Goal: Information Seeking & Learning: Understand process/instructions

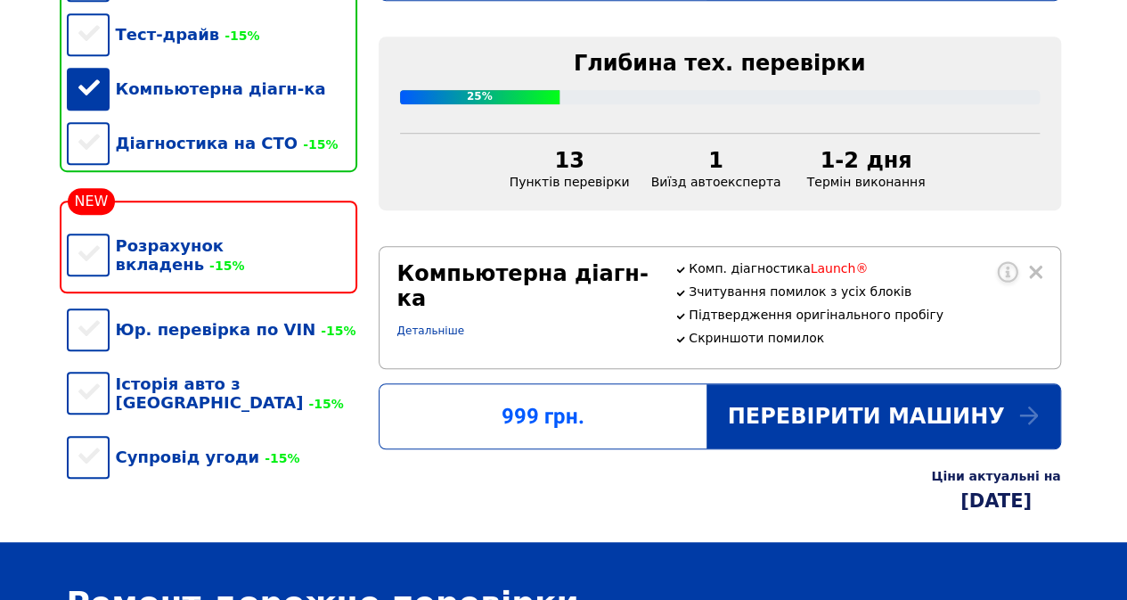
scroll to position [446, 0]
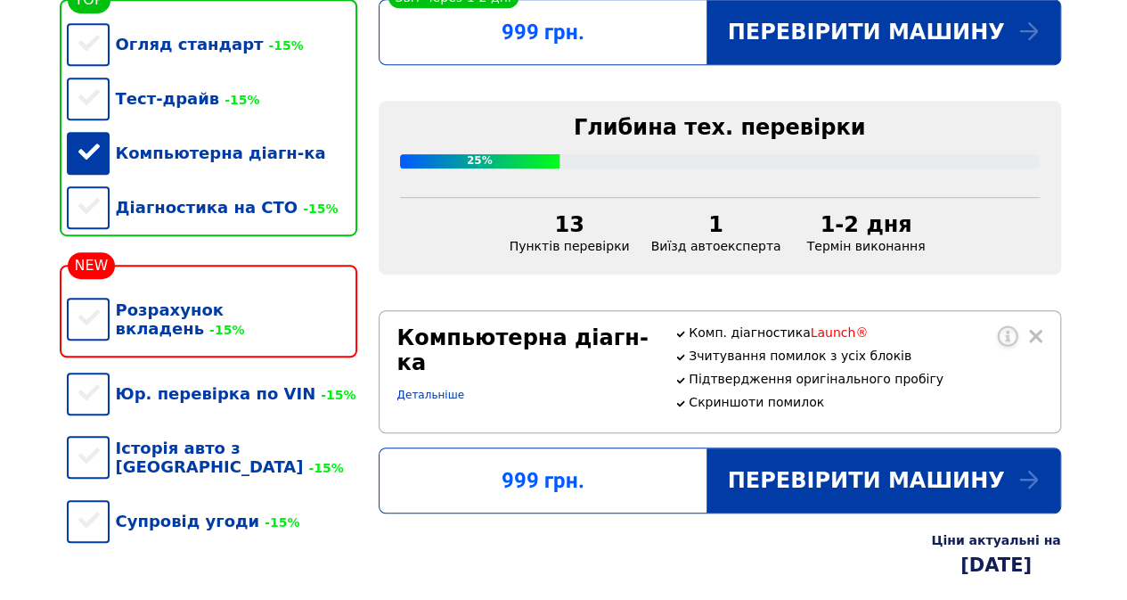
click at [590, 252] on div "13 Пунктів перевірки" at bounding box center [570, 232] width 142 height 41
click at [583, 234] on div "13" at bounding box center [570, 224] width 120 height 25
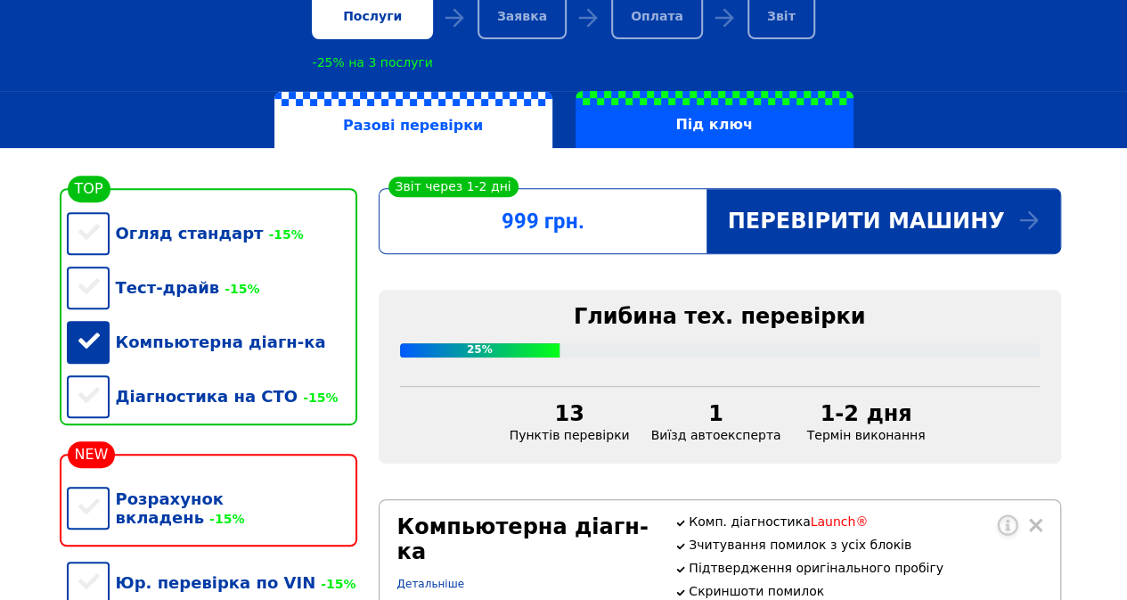
scroll to position [178, 0]
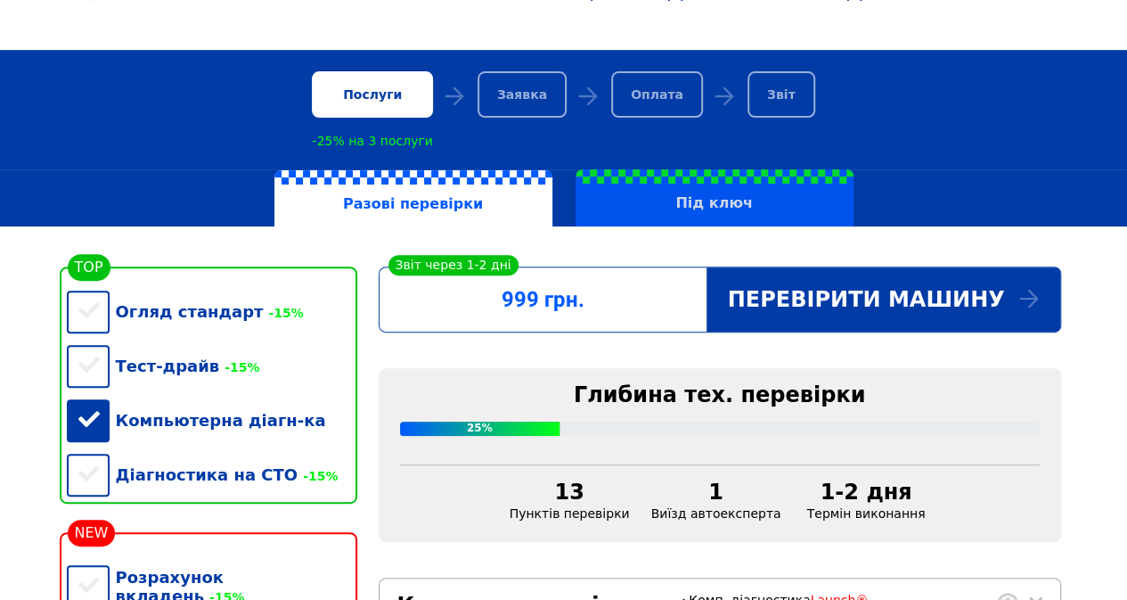
click at [606, 183] on label "Під ключ" at bounding box center [715, 197] width 278 height 57
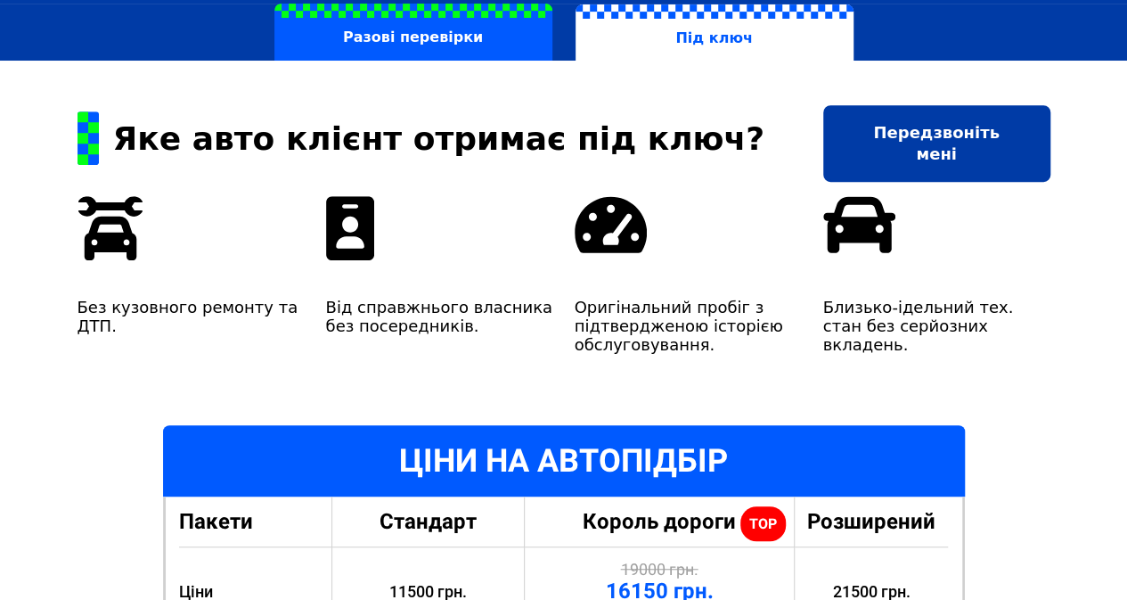
scroll to position [178, 0]
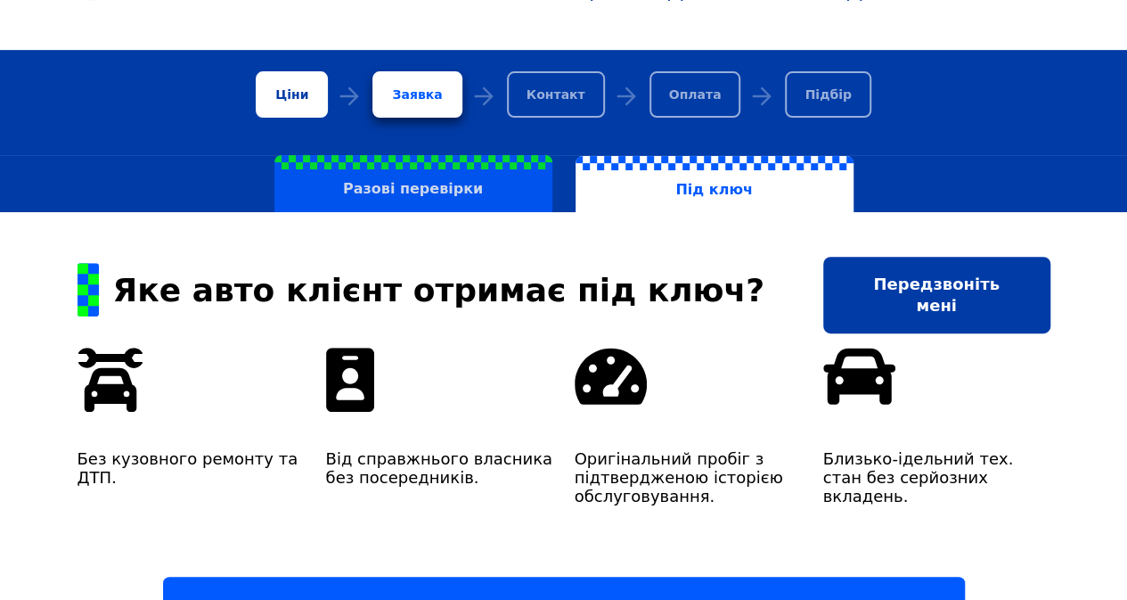
click at [447, 193] on label "Разові перевірки" at bounding box center [414, 183] width 278 height 57
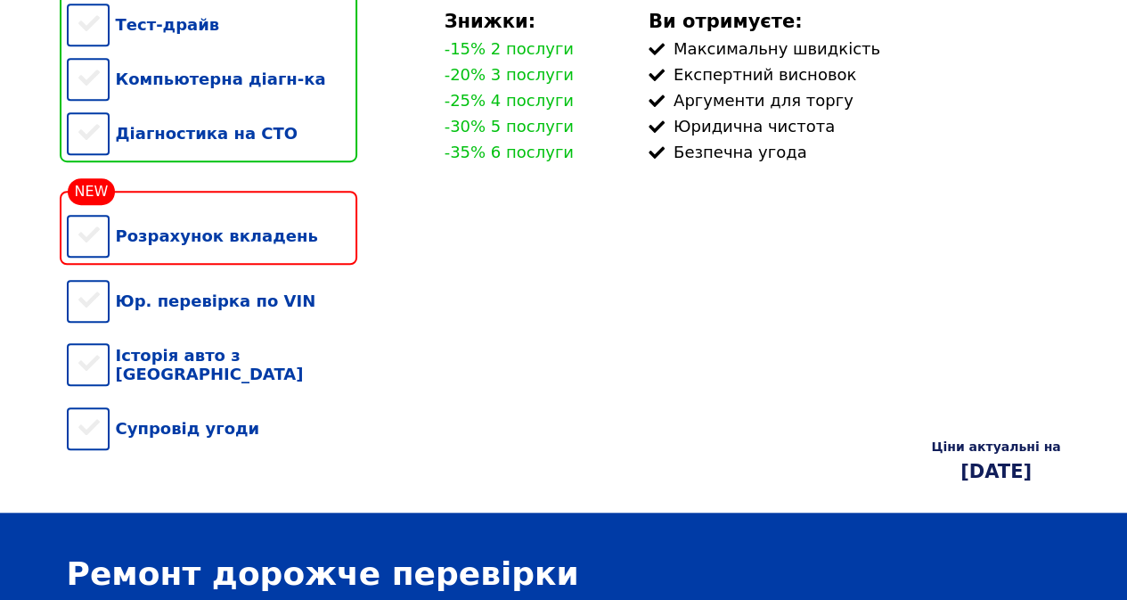
scroll to position [535, 0]
